Goal: Task Accomplishment & Management: Use online tool/utility

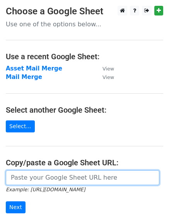
click at [53, 181] on input "url" at bounding box center [83, 177] width 154 height 15
paste input "https://docs.google.com/spreadsheets/d/11E0mTLcCozUA60jUEx8QPL2YRAWFFwhPeXUi5ct…"
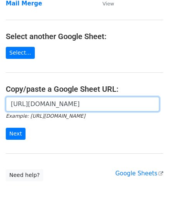
scroll to position [94, 0]
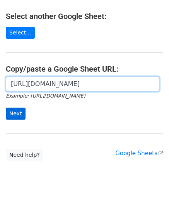
type input "https://docs.google.com/spreadsheets/d/11E0mTLcCozUA60jUEx8QPL2YRAWFFwhPeXUi5ct…"
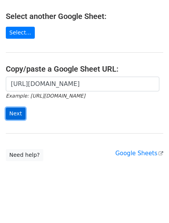
click at [11, 111] on input "Next" at bounding box center [16, 114] width 20 height 12
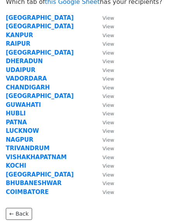
scroll to position [39, 0]
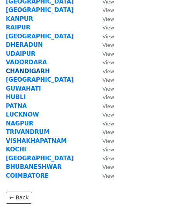
click at [40, 70] on strong "CHANDIGARH" at bounding box center [28, 71] width 44 height 7
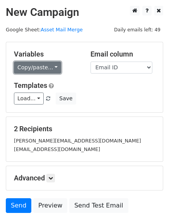
click at [31, 66] on link "Copy/paste..." at bounding box center [37, 68] width 47 height 12
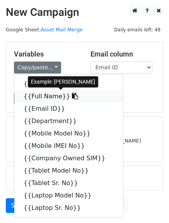
click at [37, 94] on link "{{Full Name}}" at bounding box center [68, 96] width 109 height 12
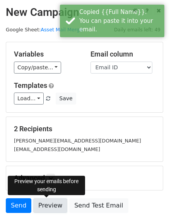
click at [46, 206] on link "Preview" at bounding box center [50, 205] width 34 height 15
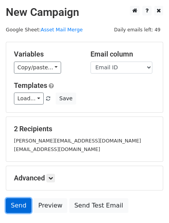
click at [23, 209] on link "Send" at bounding box center [19, 205] width 26 height 15
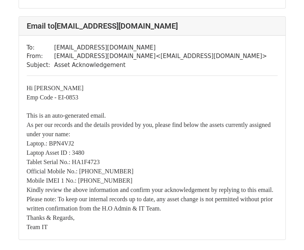
scroll to position [271, 0]
